Goal: Task Accomplishment & Management: Use online tool/utility

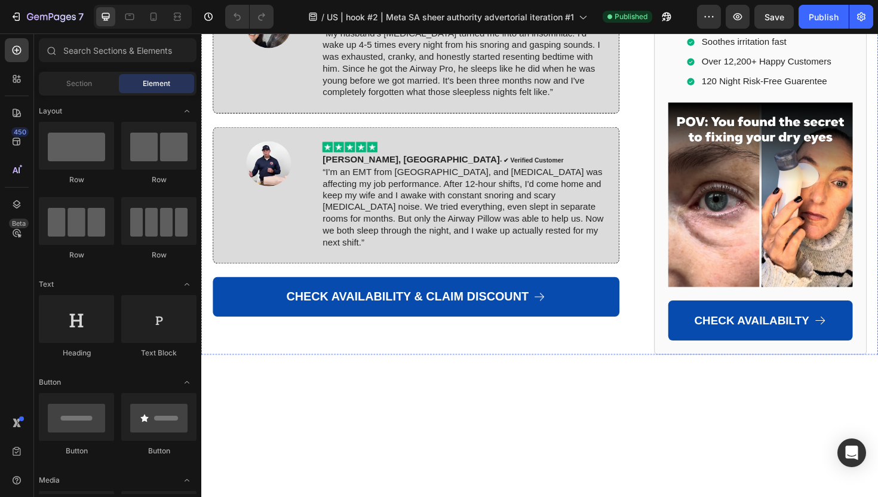
scroll to position [8066, 0]
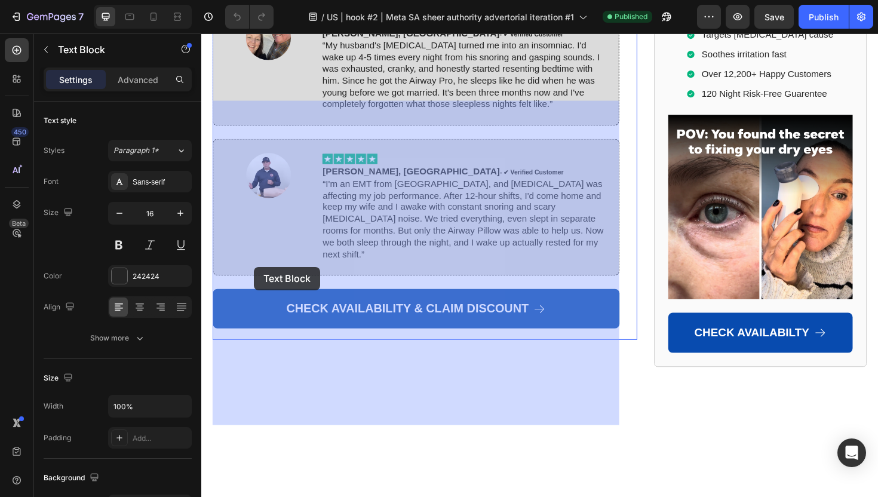
drag, startPoint x: 216, startPoint y: 277, endPoint x: 263, endPoint y: 282, distance: 47.4
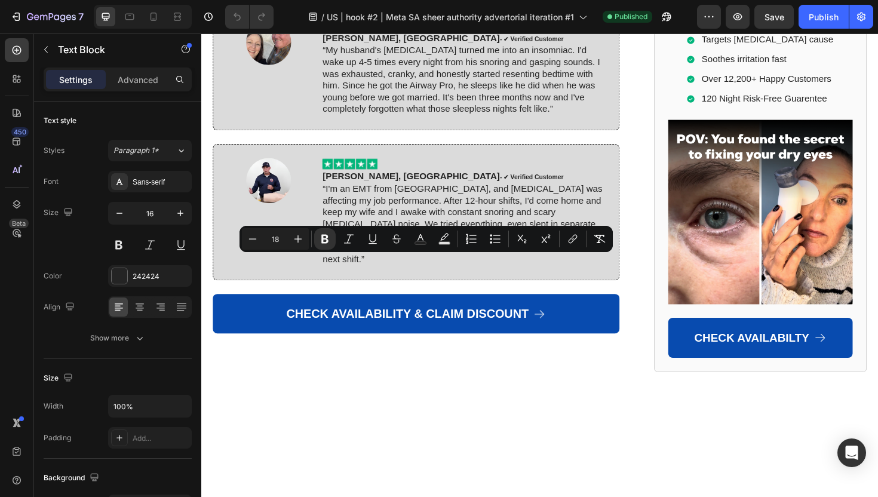
drag, startPoint x: 509, startPoint y: 311, endPoint x: 214, endPoint y: 277, distance: 296.4
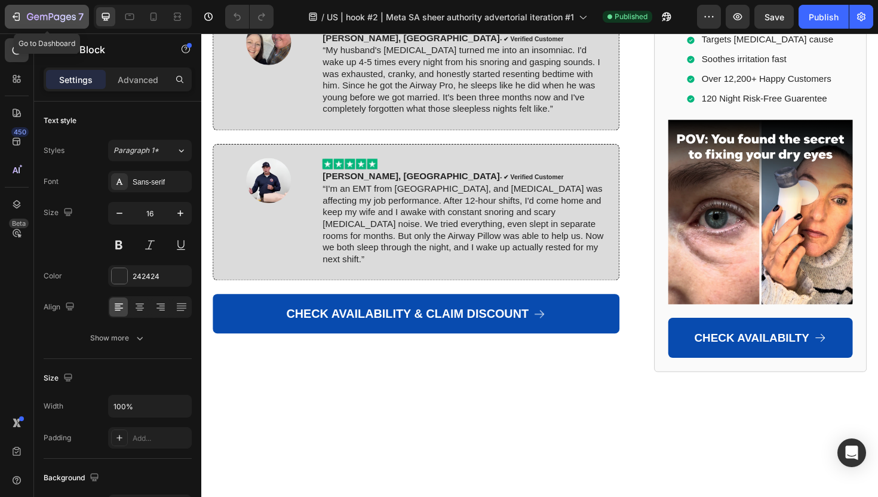
click at [14, 23] on div "7" at bounding box center [46, 17] width 73 height 14
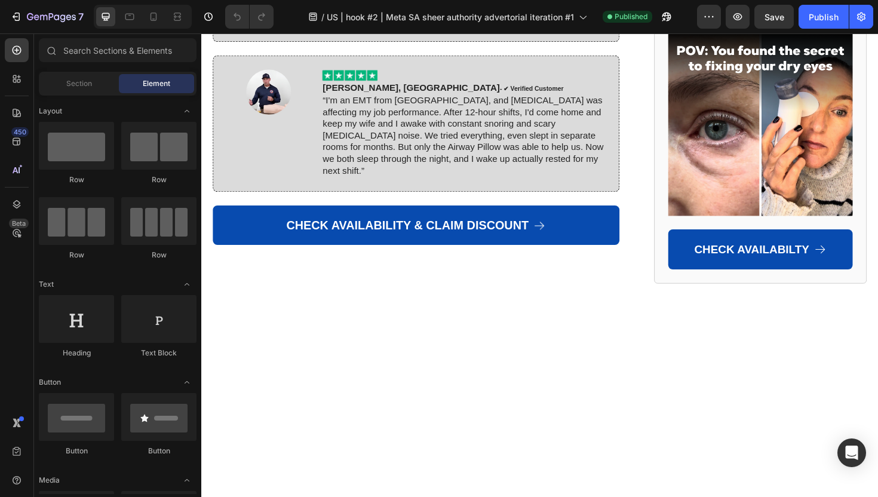
scroll to position [8152, 0]
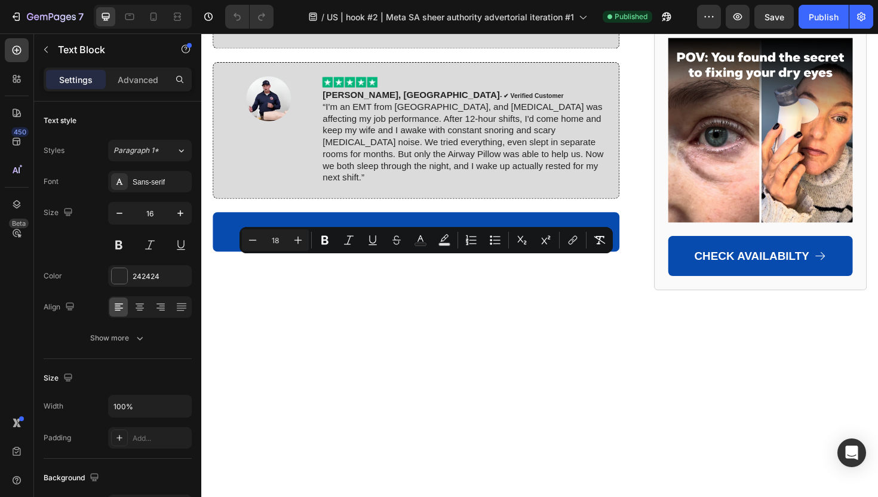
drag, startPoint x: 452, startPoint y: 353, endPoint x: 214, endPoint y: 278, distance: 249.8
copy div "*This device has not been evaluated by the FDA. This product is not intended to…"
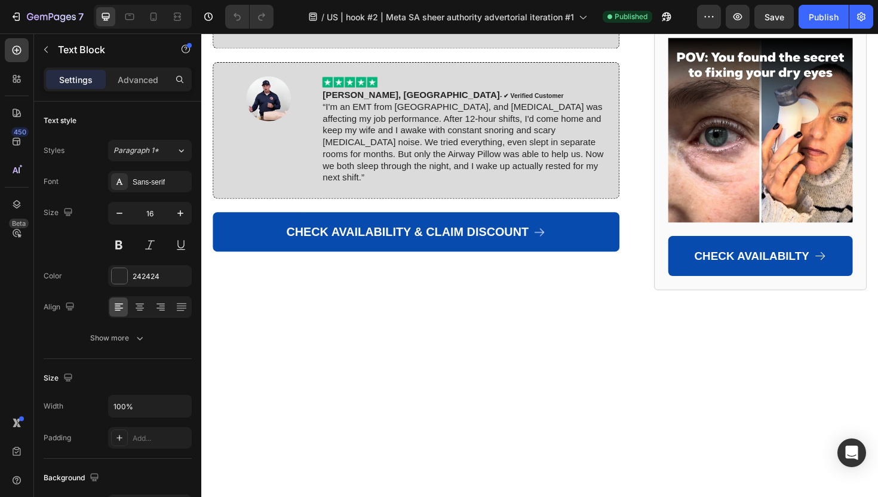
click at [50, 47] on icon "button" at bounding box center [46, 50] width 10 height 10
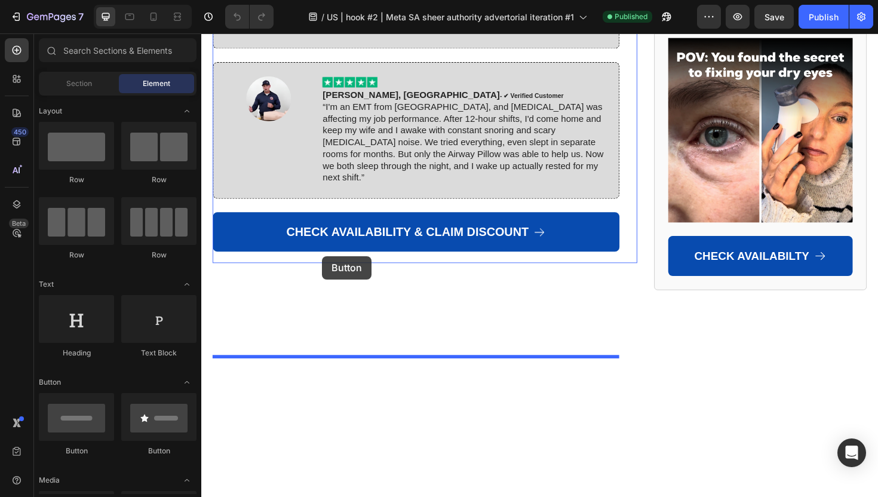
drag, startPoint x: 279, startPoint y: 459, endPoint x: 329, endPoint y: 269, distance: 196.5
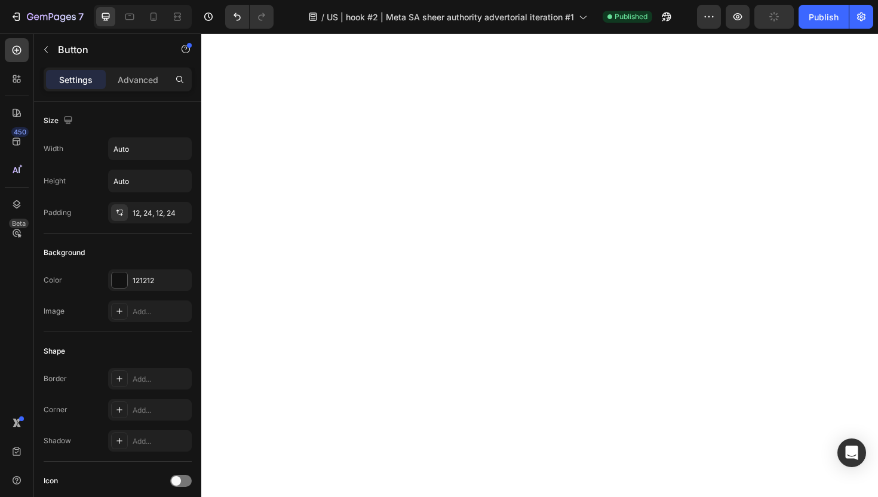
scroll to position [8535, 0]
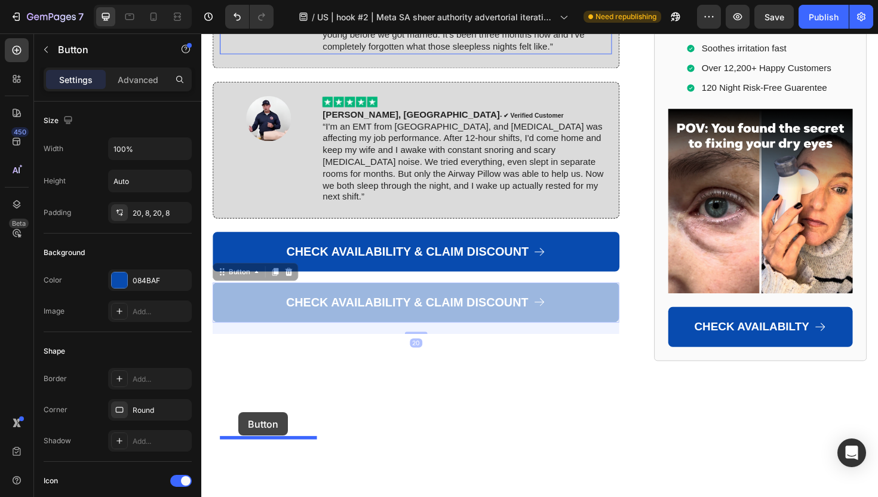
scroll to position [8181, 0]
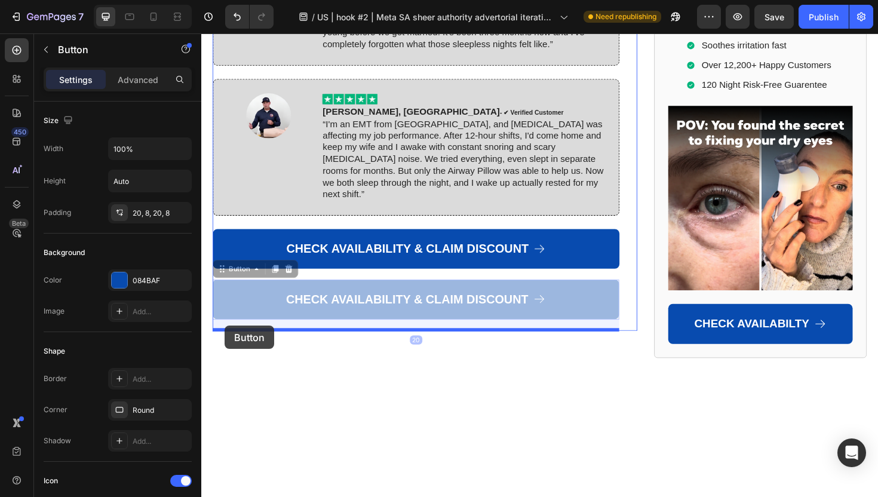
drag, startPoint x: 222, startPoint y: 375, endPoint x: 226, endPoint y: 343, distance: 31.9
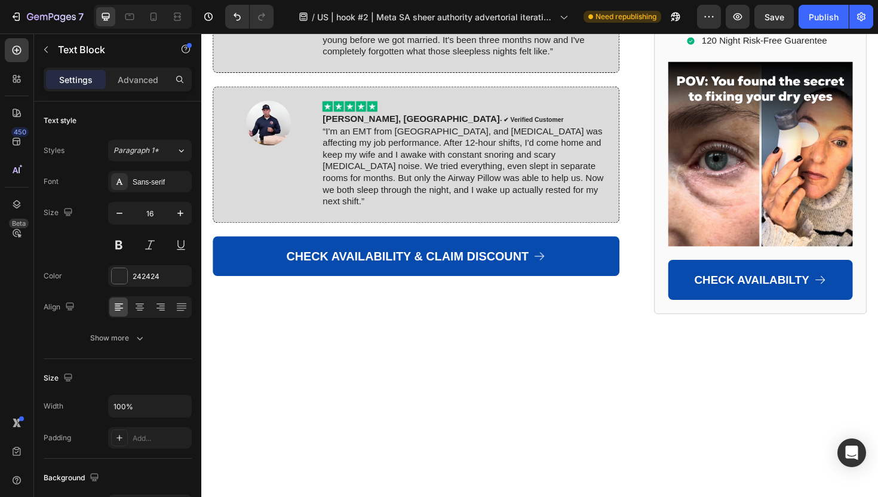
scroll to position [8171, 0]
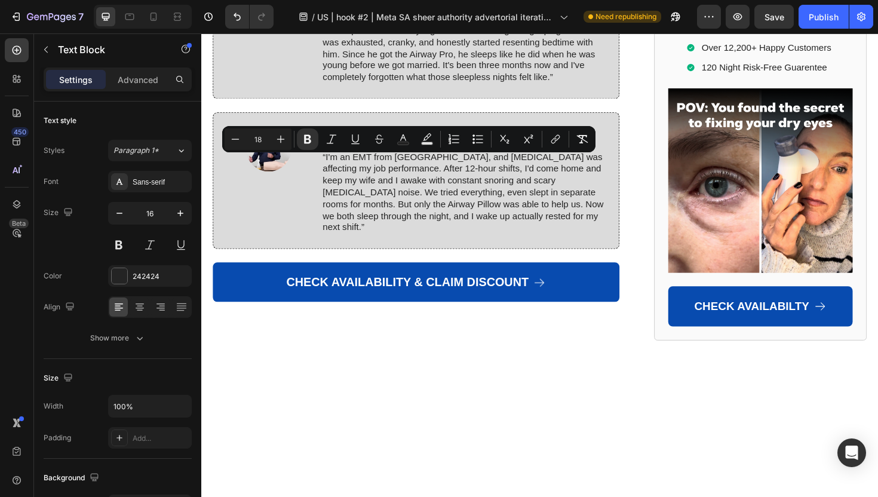
drag, startPoint x: 263, startPoint y: 185, endPoint x: 215, endPoint y: 171, distance: 49.7
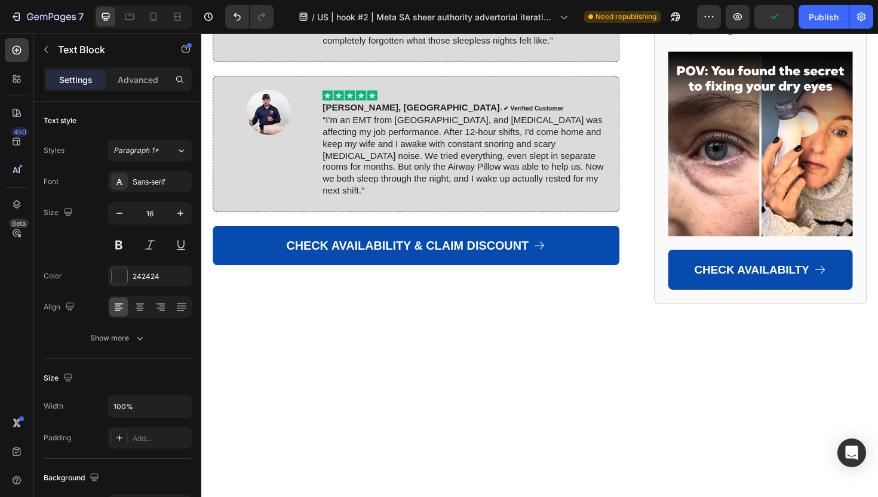
click at [819, 14] on div "Publish" at bounding box center [824, 17] width 30 height 13
click at [817, 19] on div "Publish" at bounding box center [824, 17] width 30 height 13
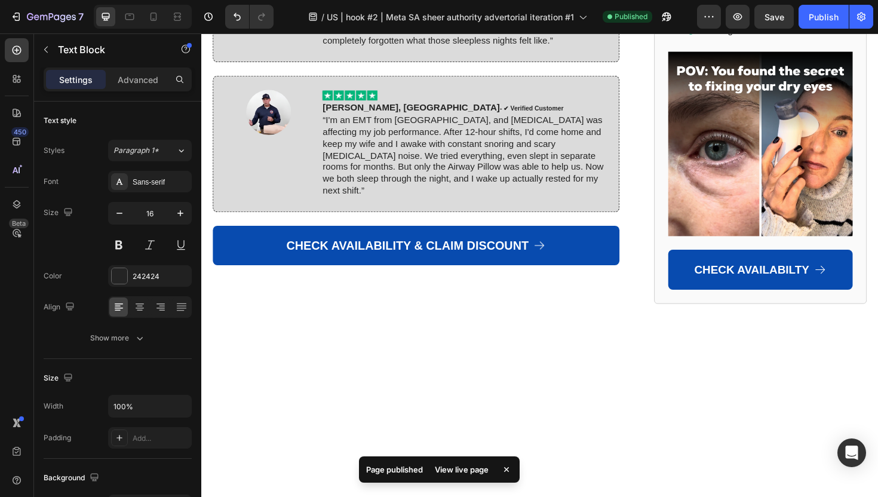
click at [465, 471] on div "View live page" at bounding box center [462, 469] width 68 height 17
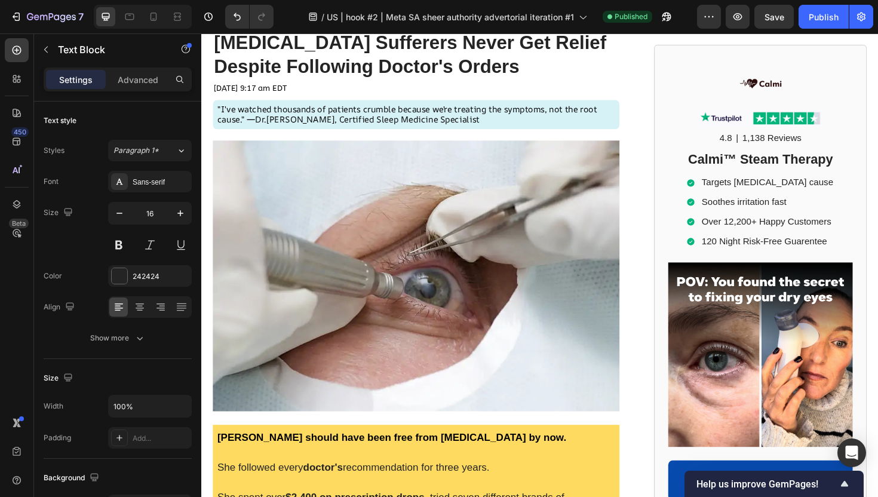
scroll to position [0, 0]
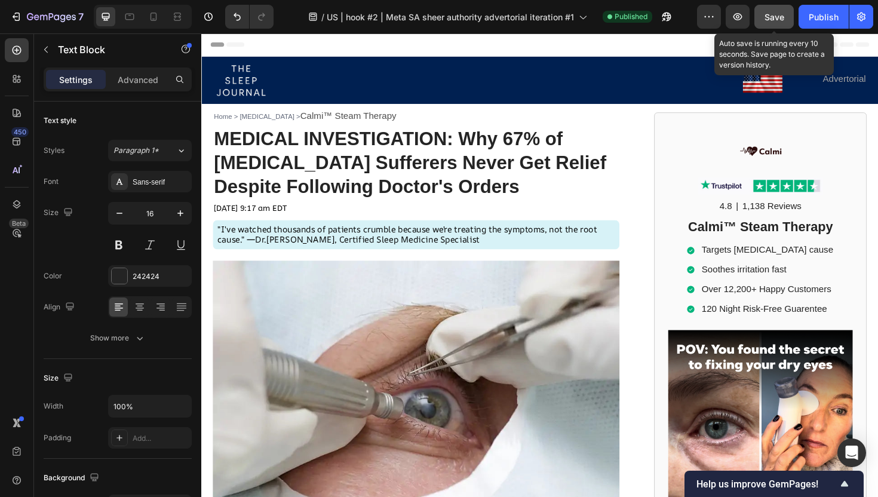
click at [762, 16] on button "Save" at bounding box center [774, 17] width 39 height 24
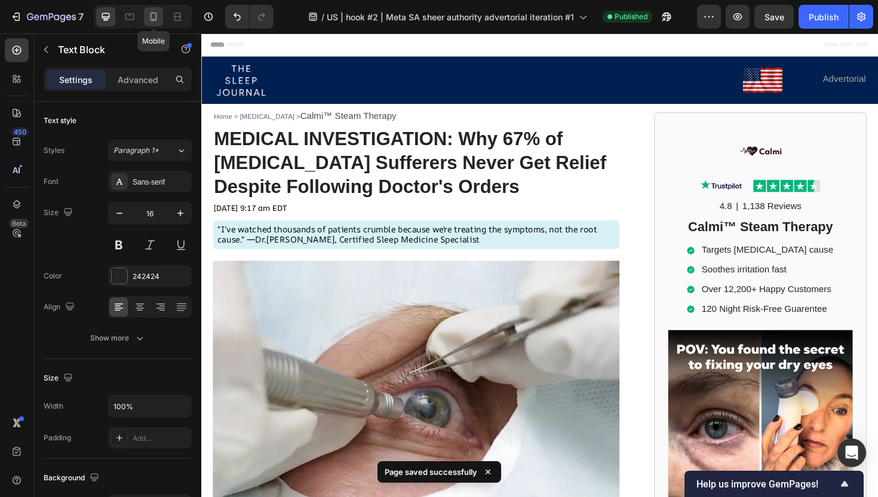
click at [157, 19] on icon at bounding box center [154, 17] width 12 height 12
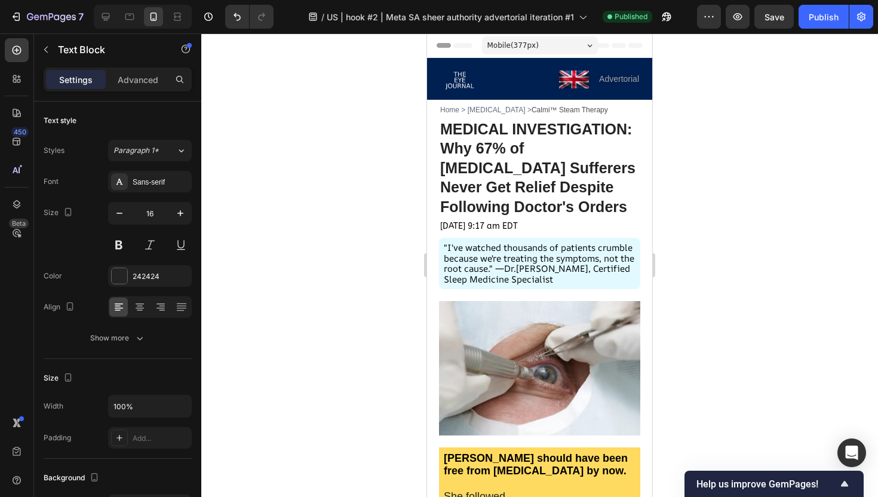
click at [462, 44] on span "Header" at bounding box center [463, 45] width 26 height 12
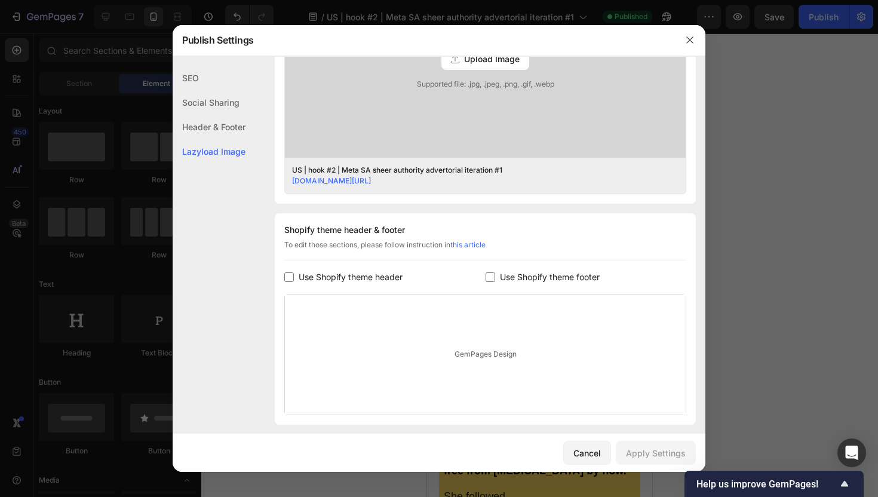
scroll to position [493, 0]
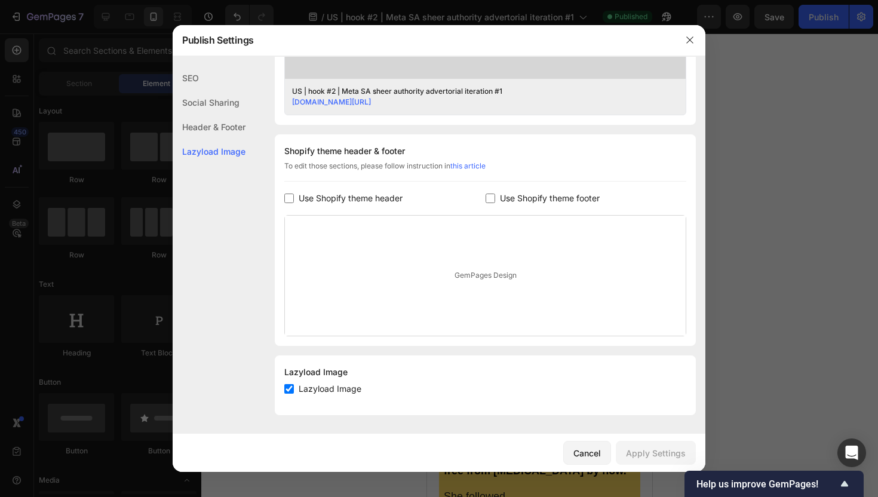
click at [224, 121] on div "Header & Footer" at bounding box center [209, 127] width 73 height 24
click at [696, 38] on button "button" at bounding box center [689, 39] width 19 height 19
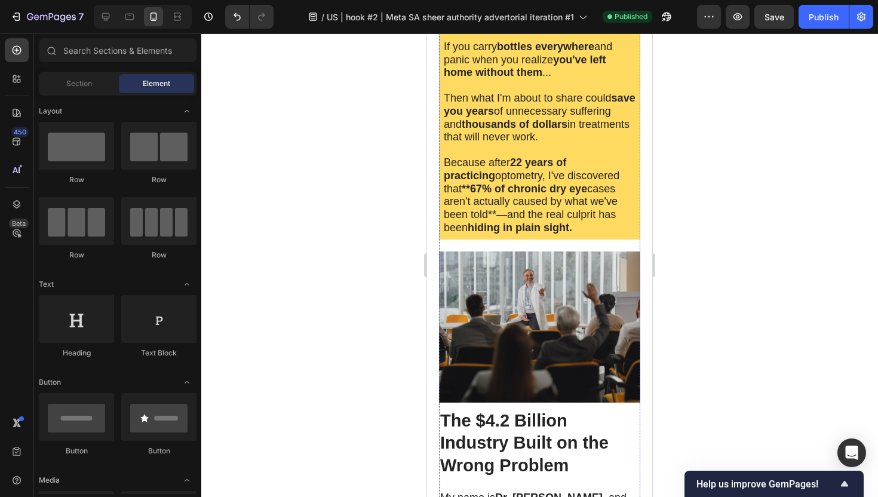
scroll to position [0, 0]
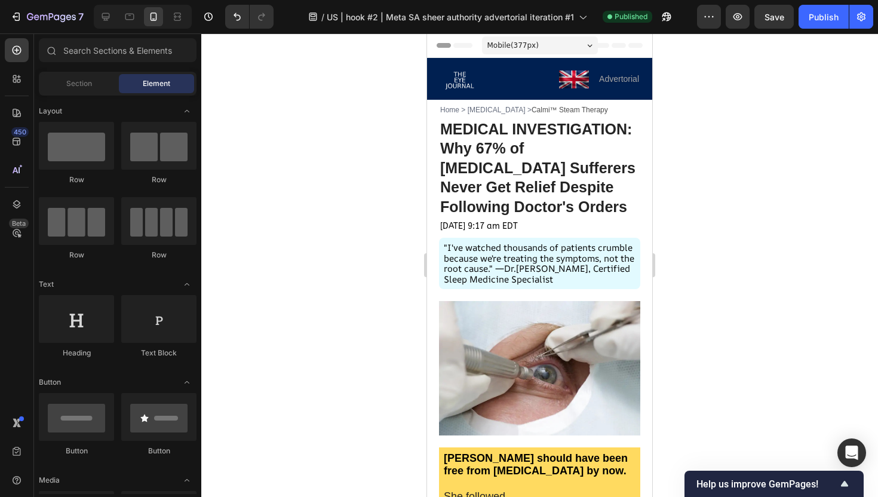
click at [464, 46] on span "Header" at bounding box center [463, 45] width 26 height 12
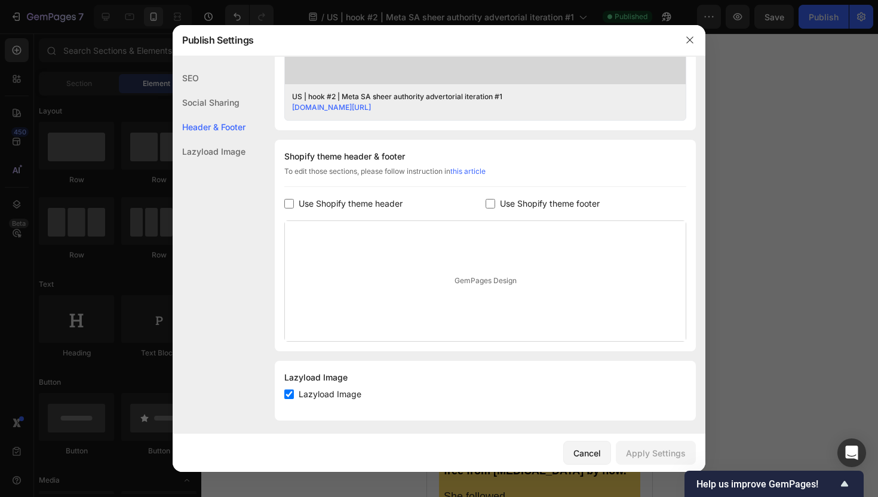
scroll to position [493, 0]
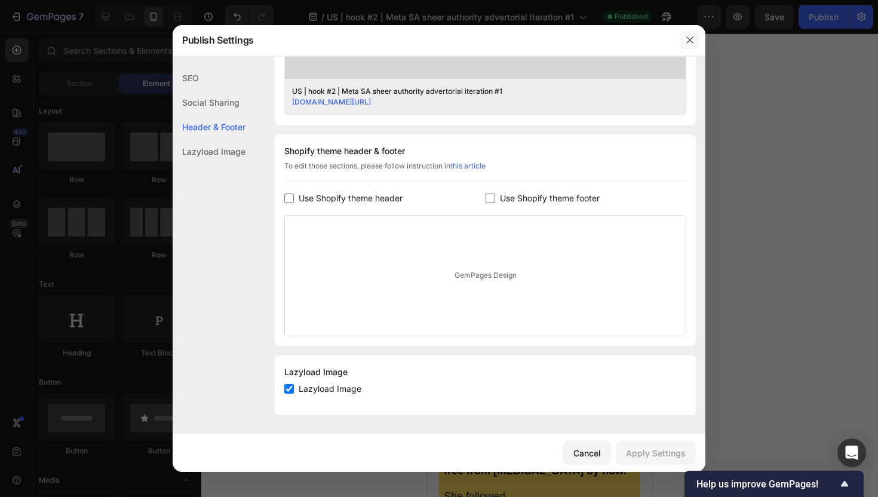
click at [688, 40] on icon "button" at bounding box center [690, 40] width 10 height 10
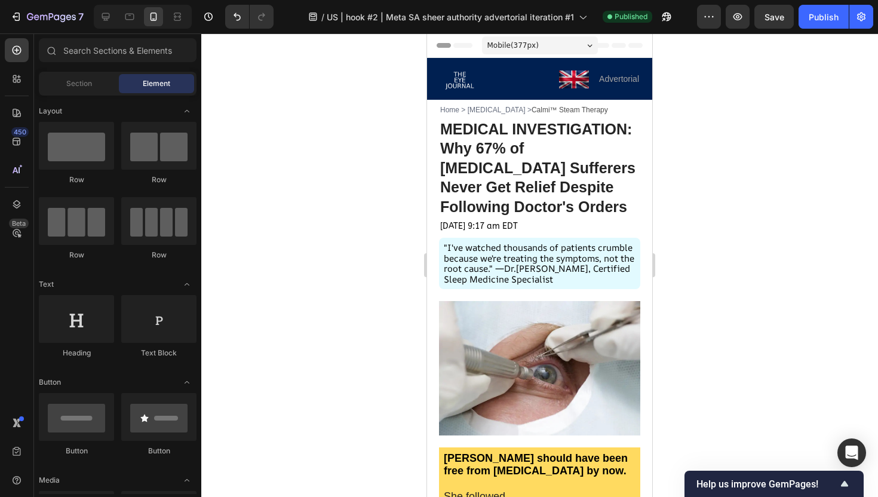
click at [581, 42] on div "Mobile ( 377 px)" at bounding box center [540, 45] width 116 height 18
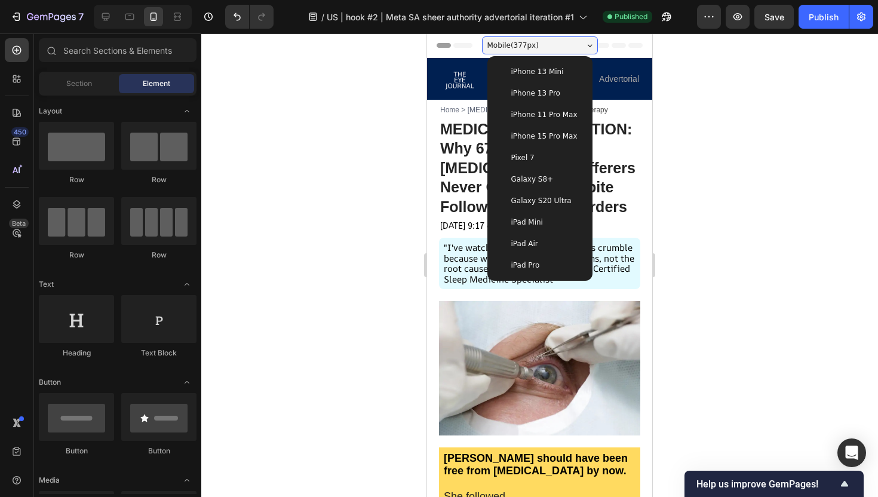
click at [562, 133] on span "iPhone 15 Pro Max" at bounding box center [544, 136] width 66 height 12
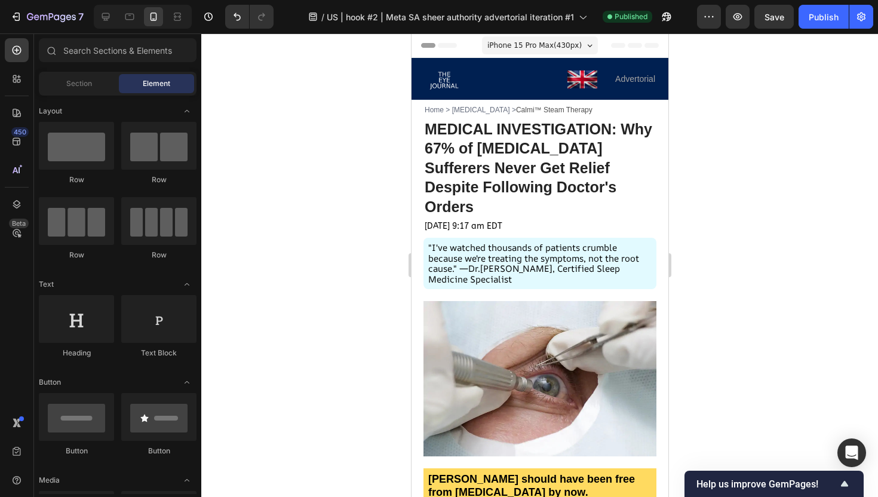
click at [584, 45] on div "iPhone 15 Pro Max ( 430 px)" at bounding box center [540, 45] width 116 height 18
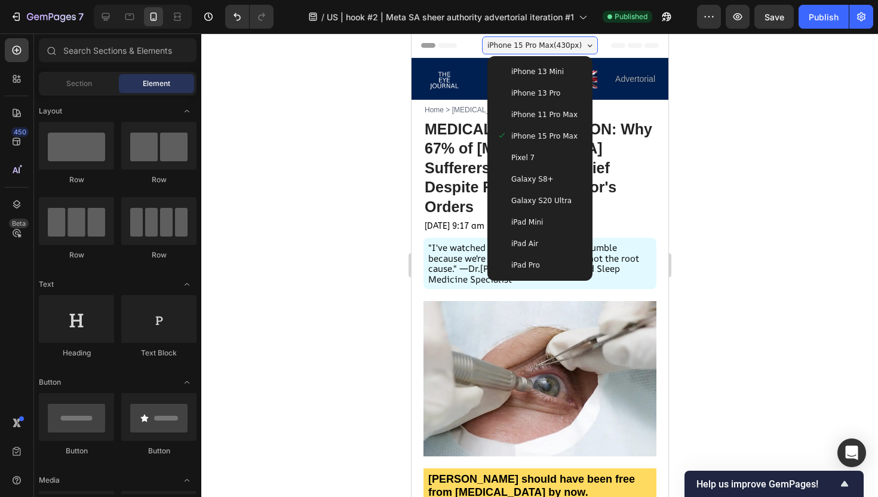
click at [548, 91] on span "iPhone 13 Pro" at bounding box center [535, 93] width 49 height 12
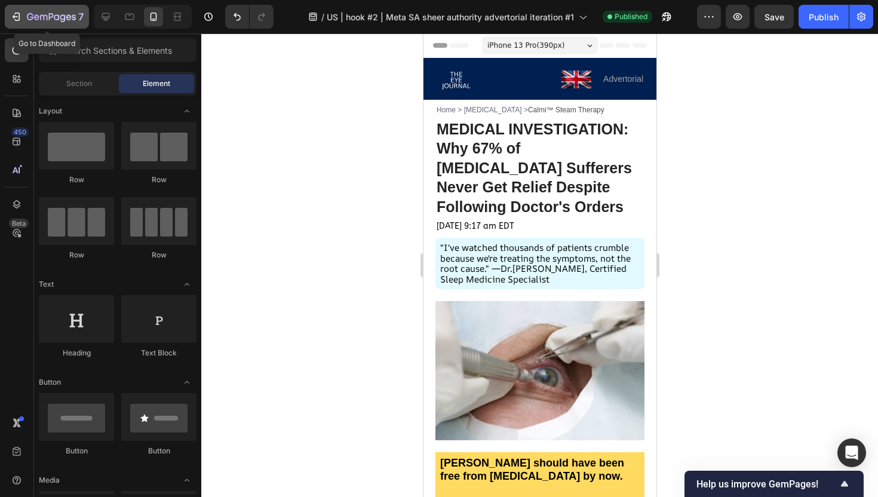
click at [20, 13] on icon "button" at bounding box center [16, 17] width 12 height 12
